Goal: Contribute content: Add original content to the website for others to see

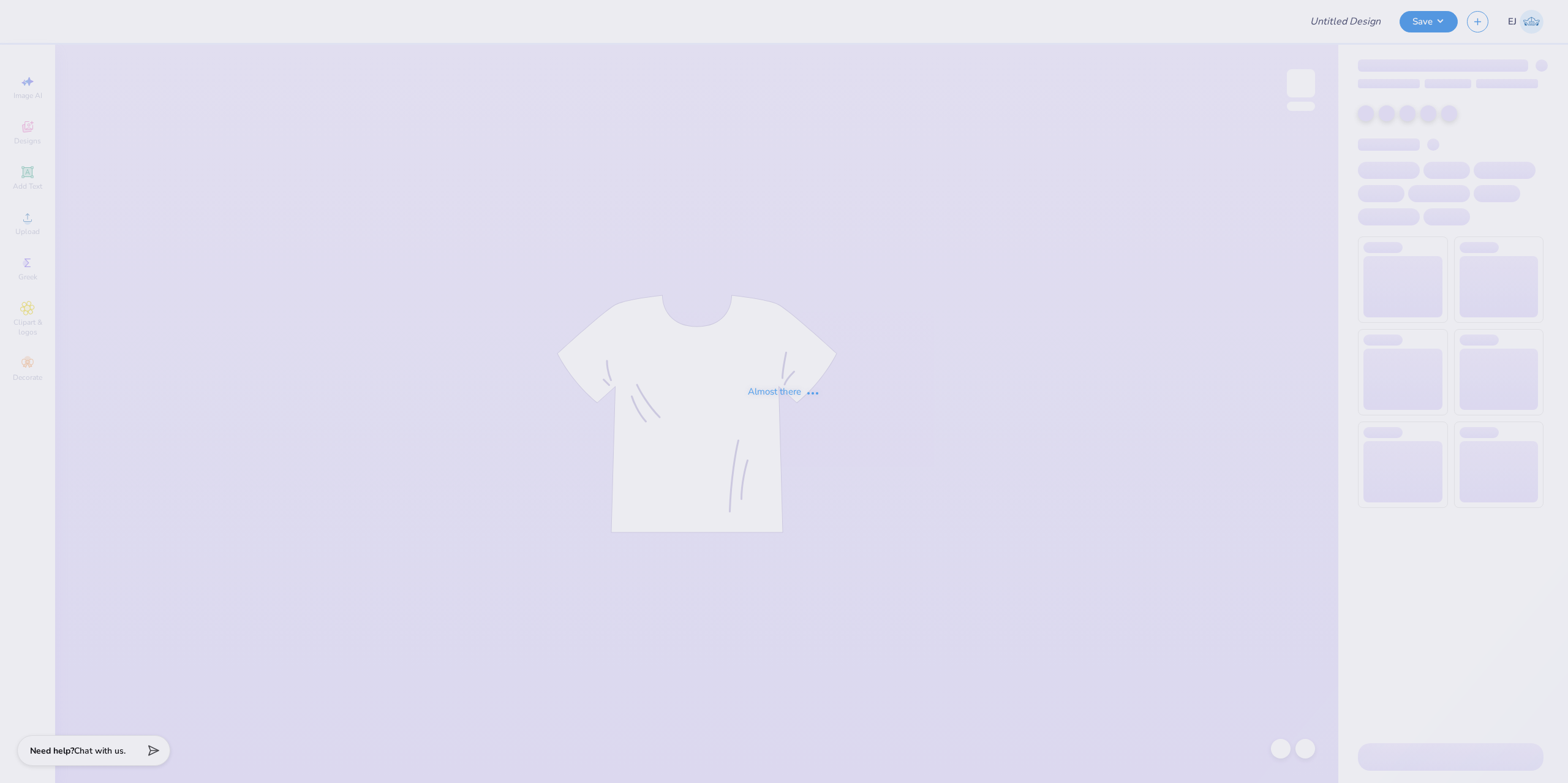
type input "Kappa Delta Homecoming shirt"
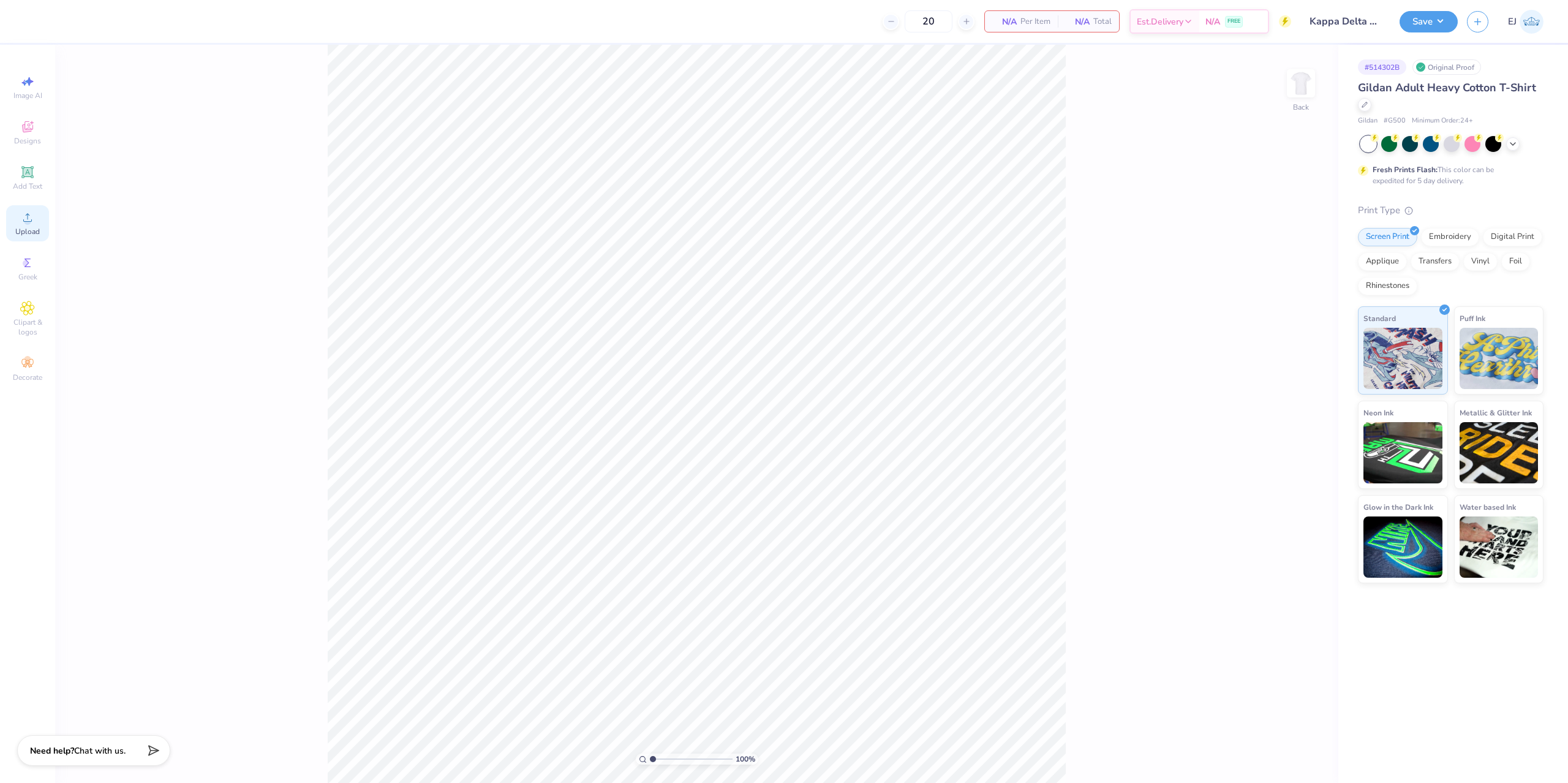
click at [21, 231] on span "Upload" at bounding box center [28, 231] width 25 height 10
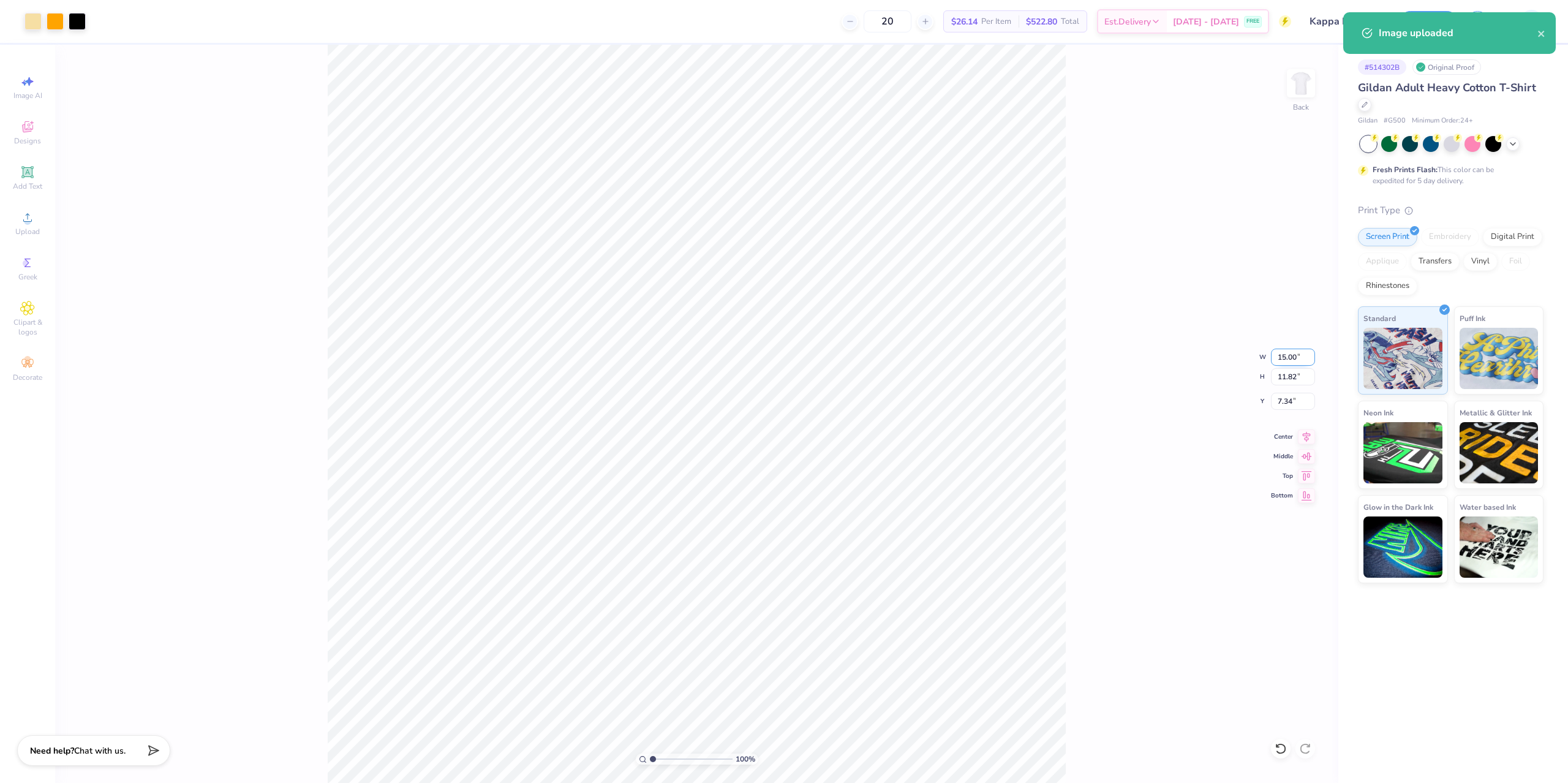
click at [1298, 359] on input "15.00" at bounding box center [1293, 357] width 44 height 17
type input "12.50"
type input "9.85"
type input "8.33"
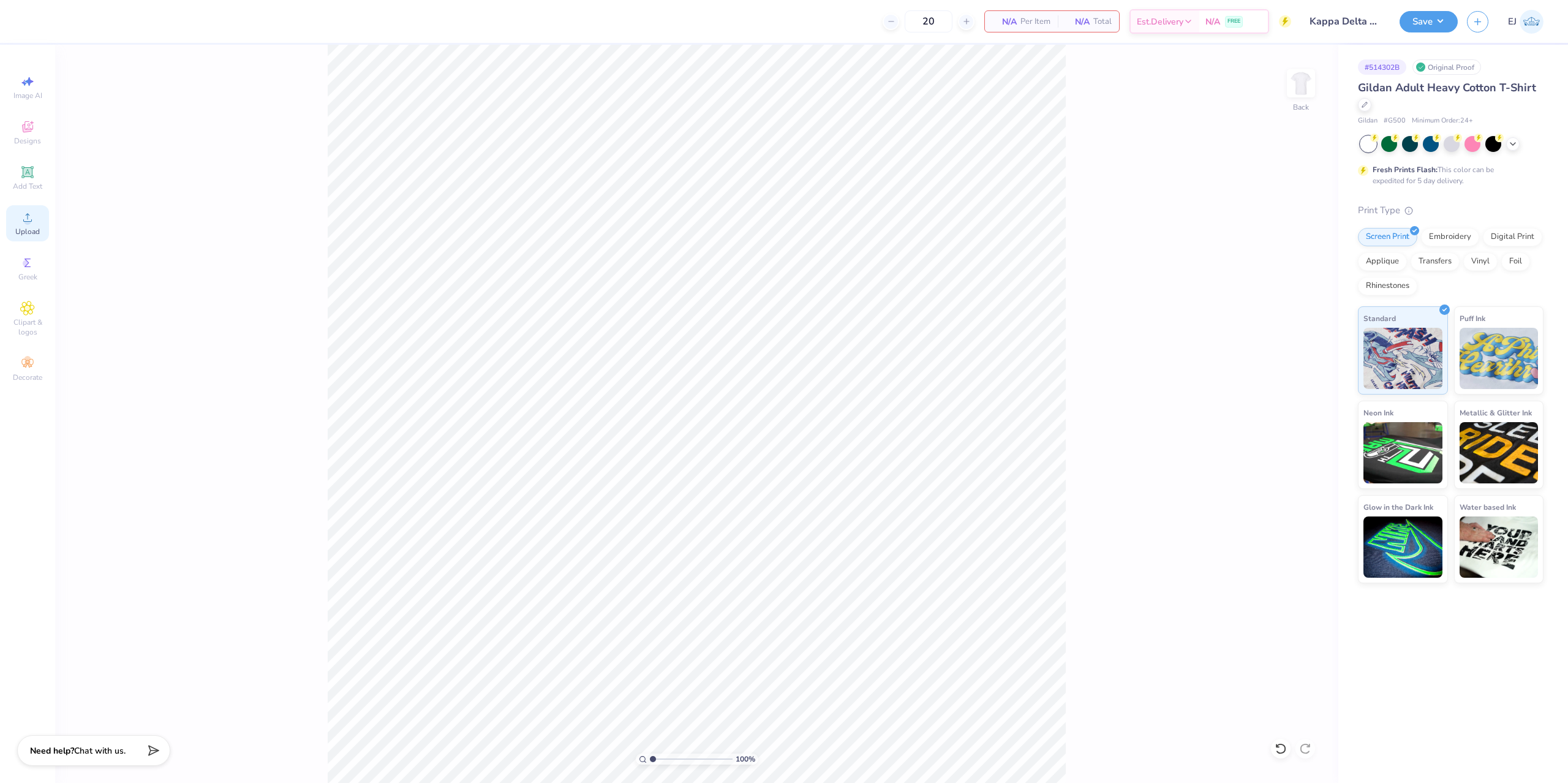
click at [40, 211] on div "Upload" at bounding box center [27, 224] width 43 height 36
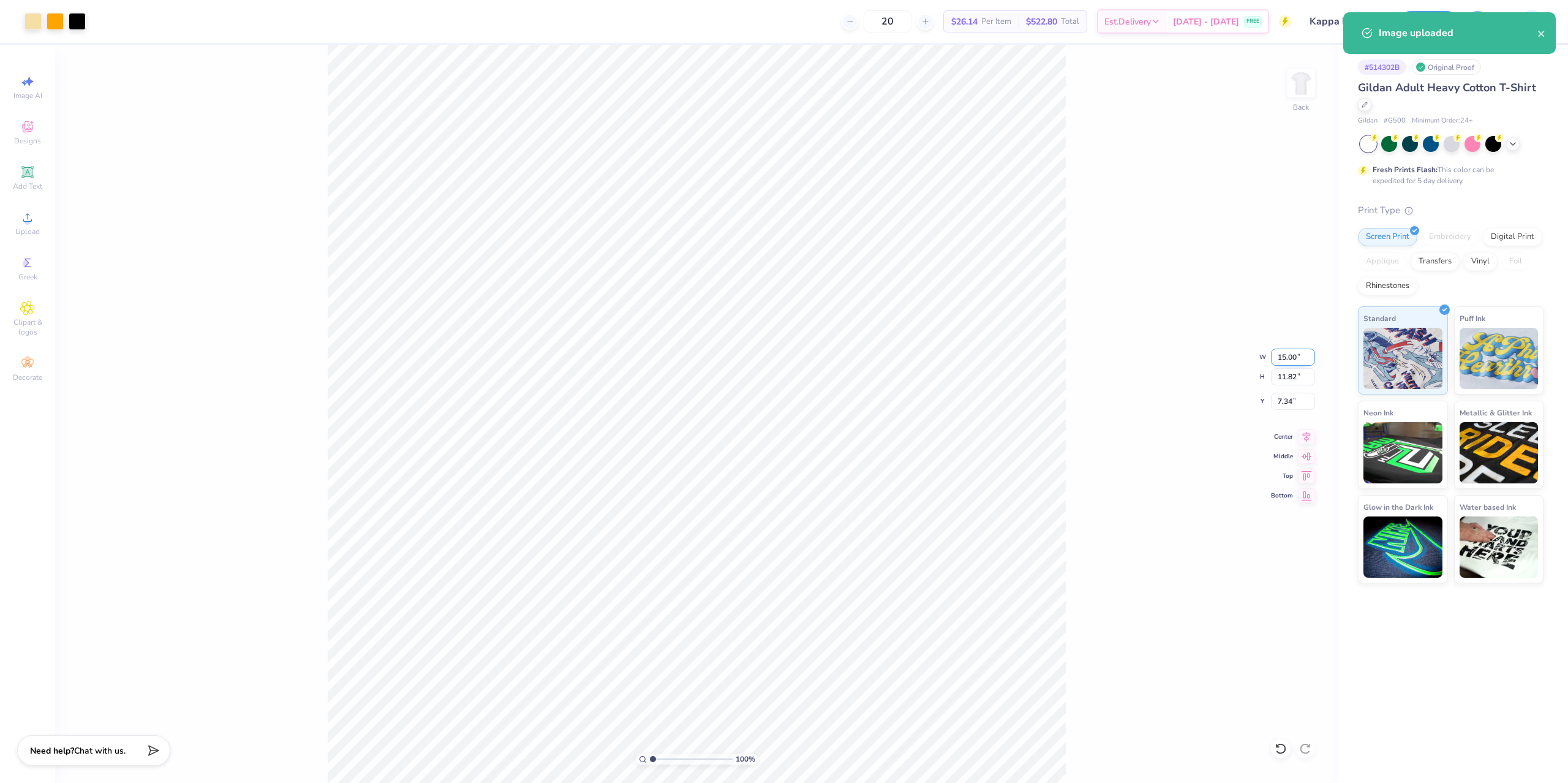
click at [1275, 356] on input "15.00" at bounding box center [1293, 357] width 44 height 17
type input "12.50"
type input "9.85"
type input "3.00"
click at [1434, 37] on div "Save EJ" at bounding box center [1484, 21] width 168 height 43
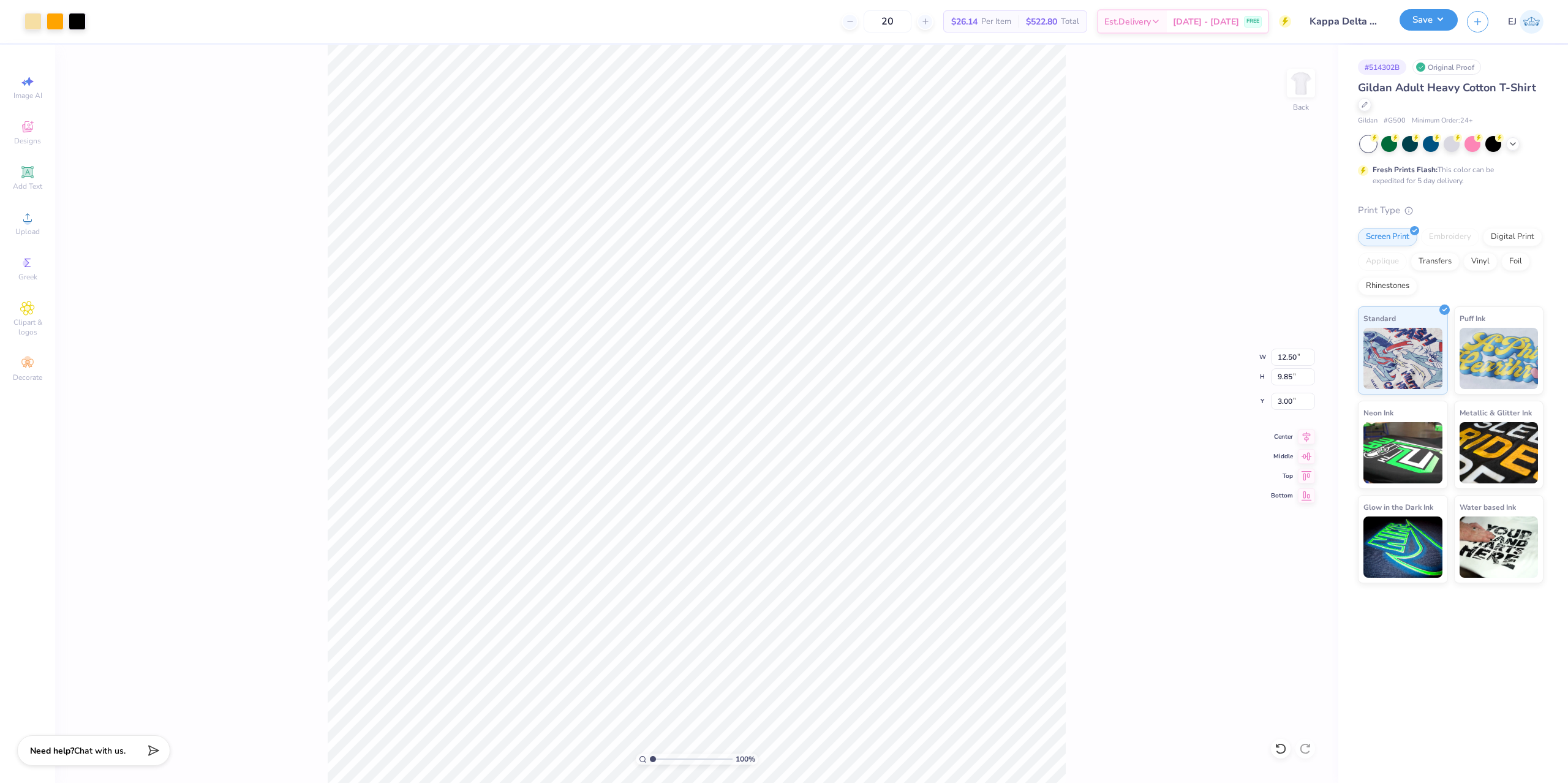
click at [1440, 21] on button "Save" at bounding box center [1429, 19] width 58 height 21
click at [31, 222] on icon at bounding box center [27, 217] width 15 height 15
click at [1282, 351] on input "15.00" at bounding box center [1293, 357] width 44 height 17
type input "12.50"
type input "9.85"
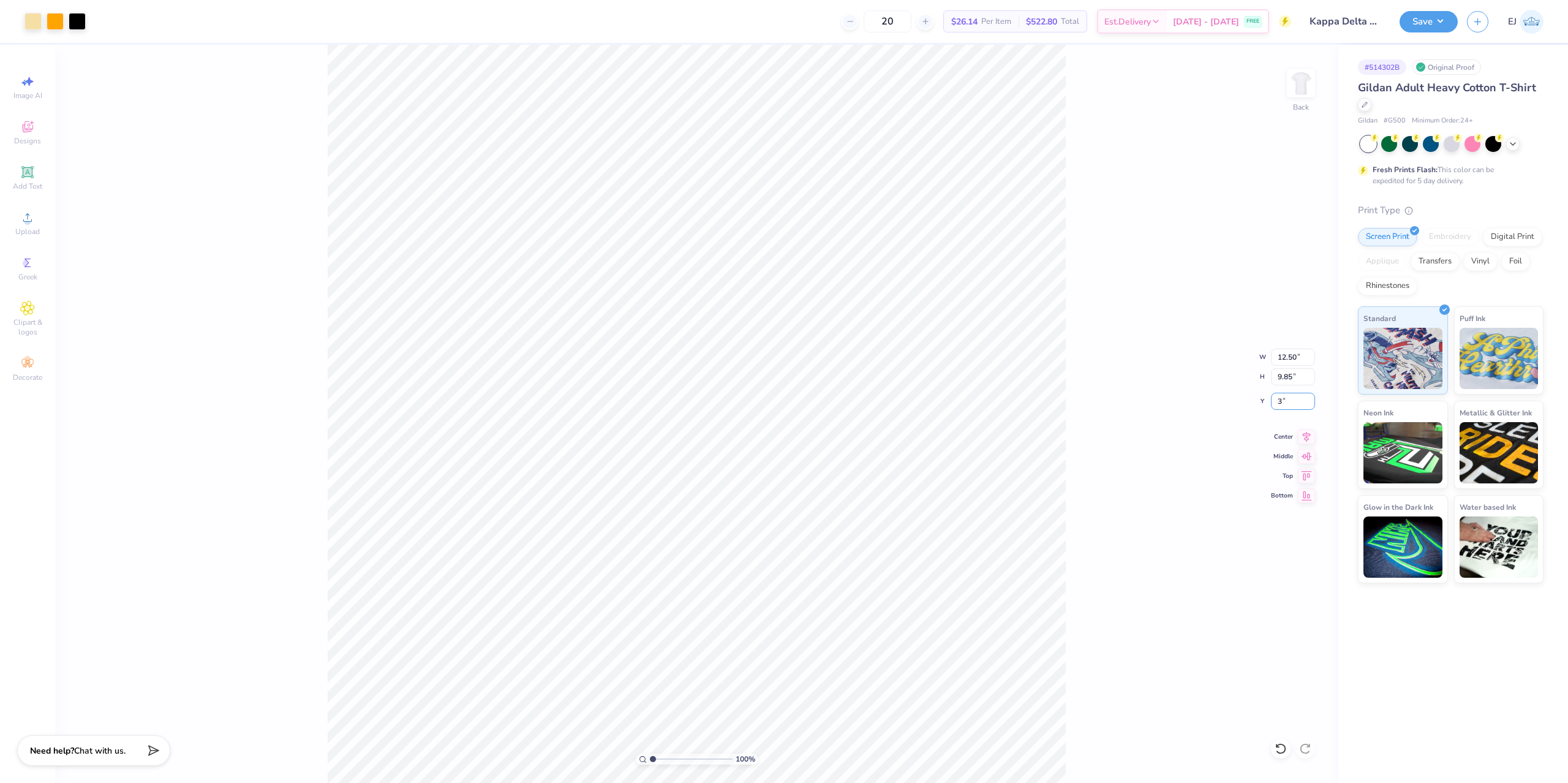
type input "3.00"
click at [1425, 18] on button "Save" at bounding box center [1429, 19] width 58 height 21
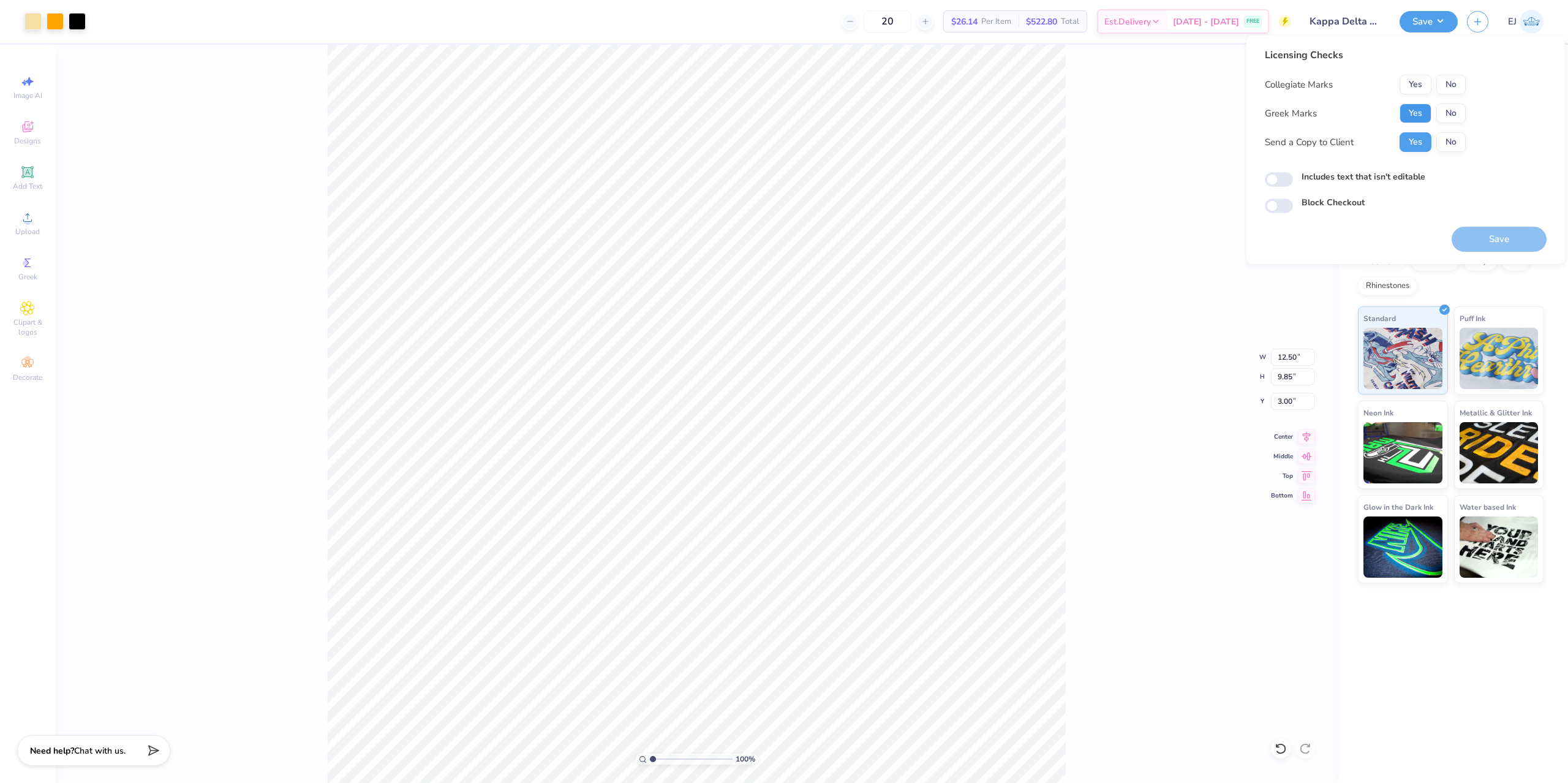
click at [1414, 110] on button "Yes" at bounding box center [1415, 113] width 32 height 19
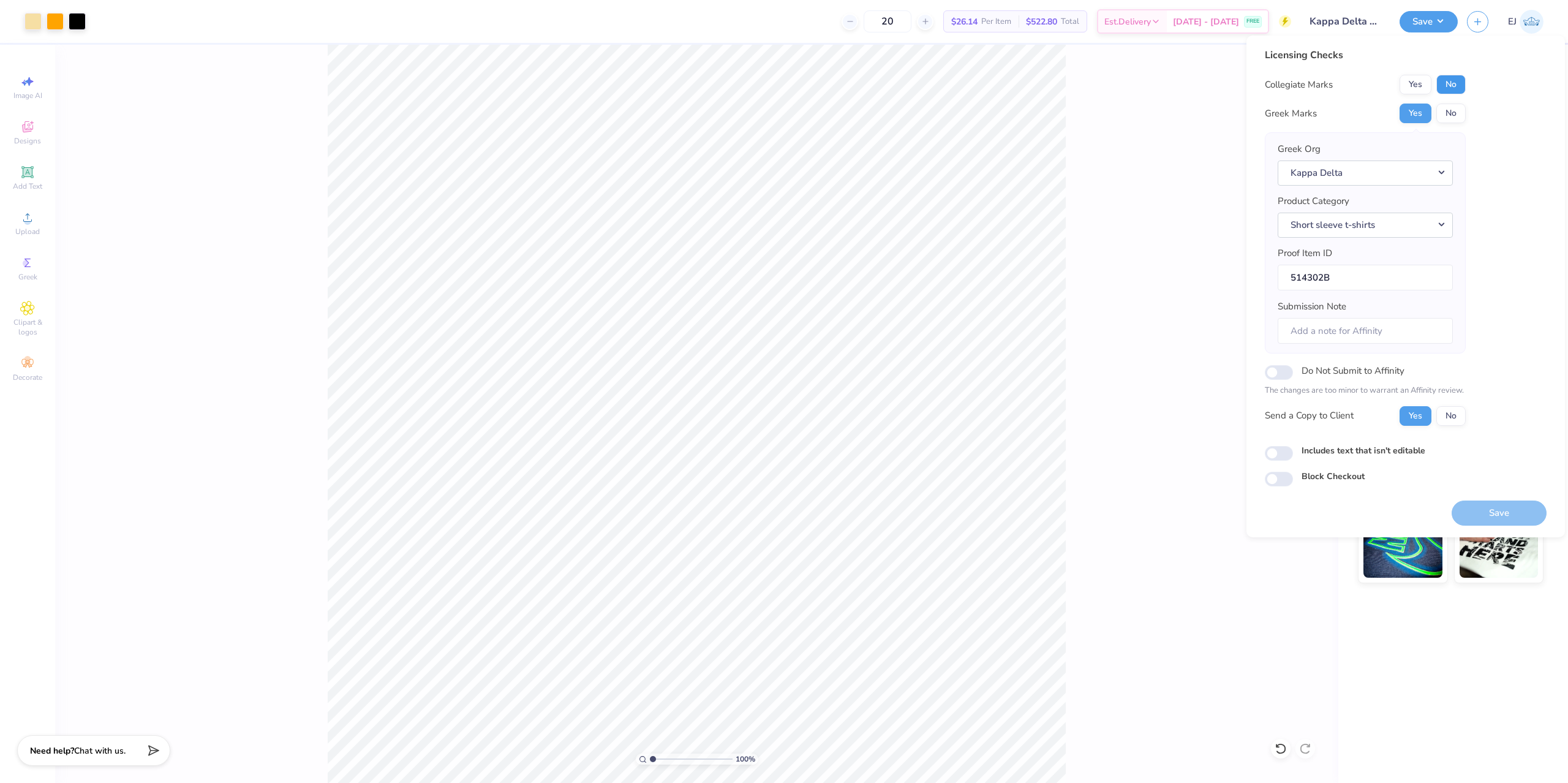
click at [1445, 93] on button "No" at bounding box center [1451, 84] width 29 height 19
click at [1469, 525] on button "Save" at bounding box center [1499, 513] width 95 height 25
